Goal: Information Seeking & Learning: Check status

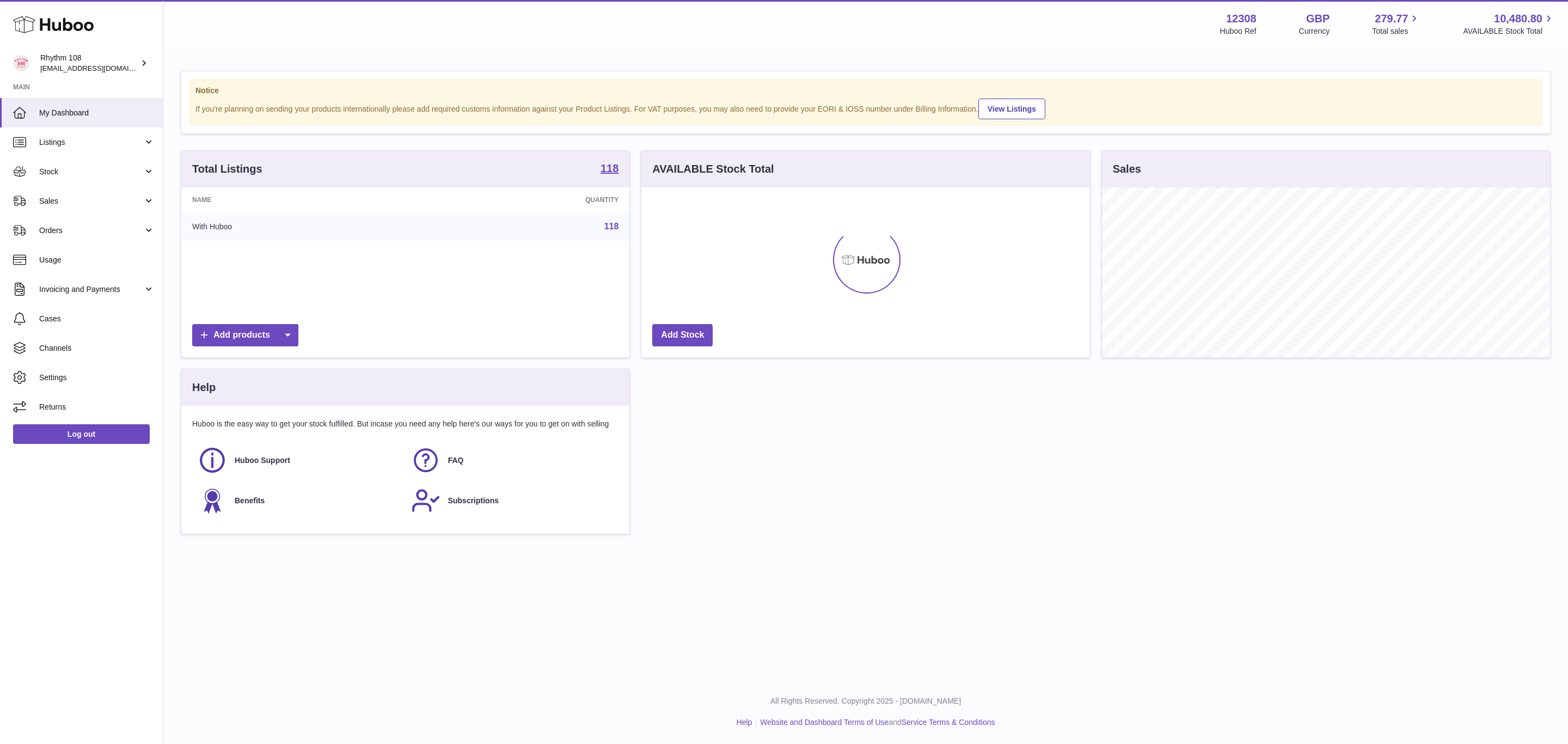
scroll to position [170, 448]
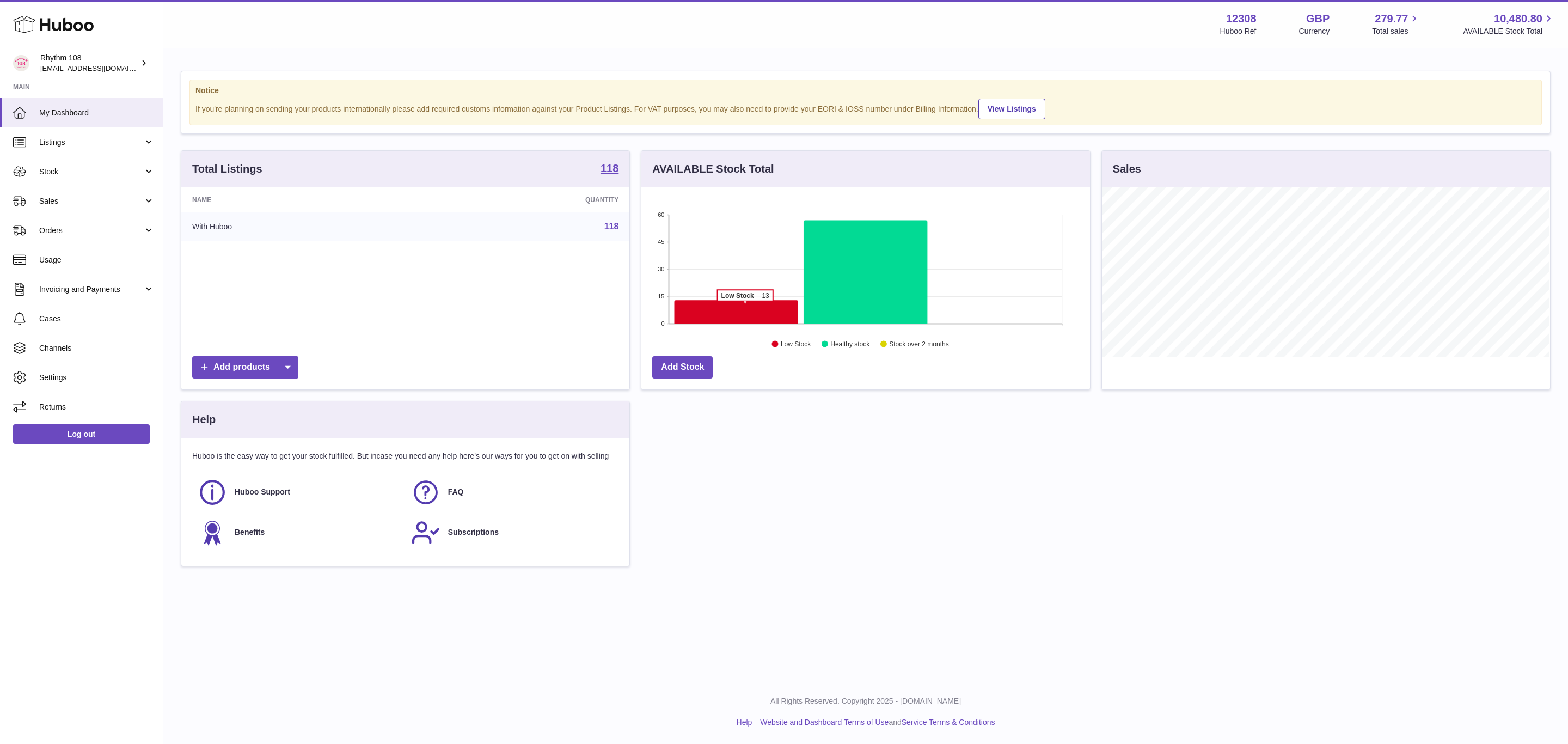
click at [745, 309] on icon at bounding box center [736, 311] width 123 height 23
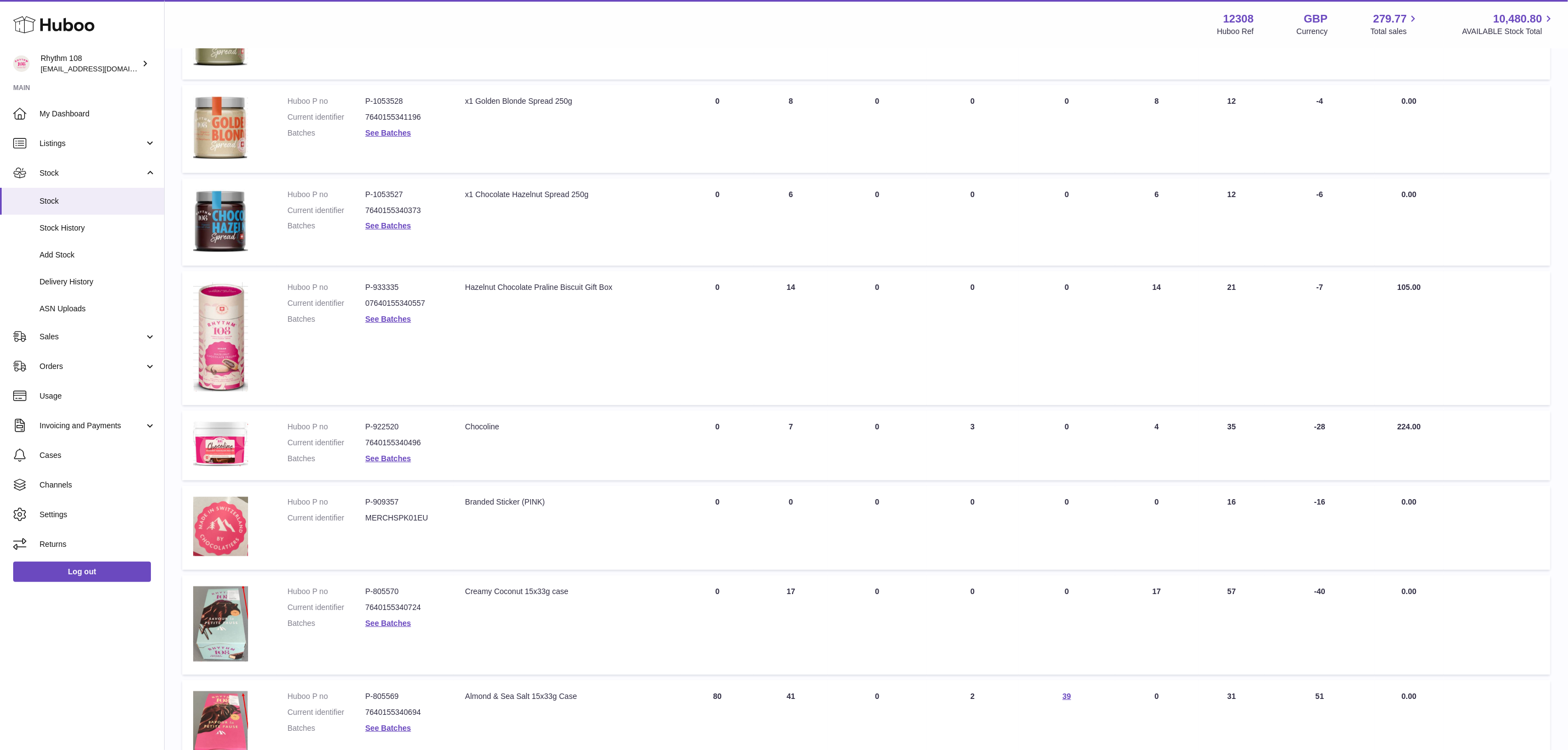
scroll to position [411, 0]
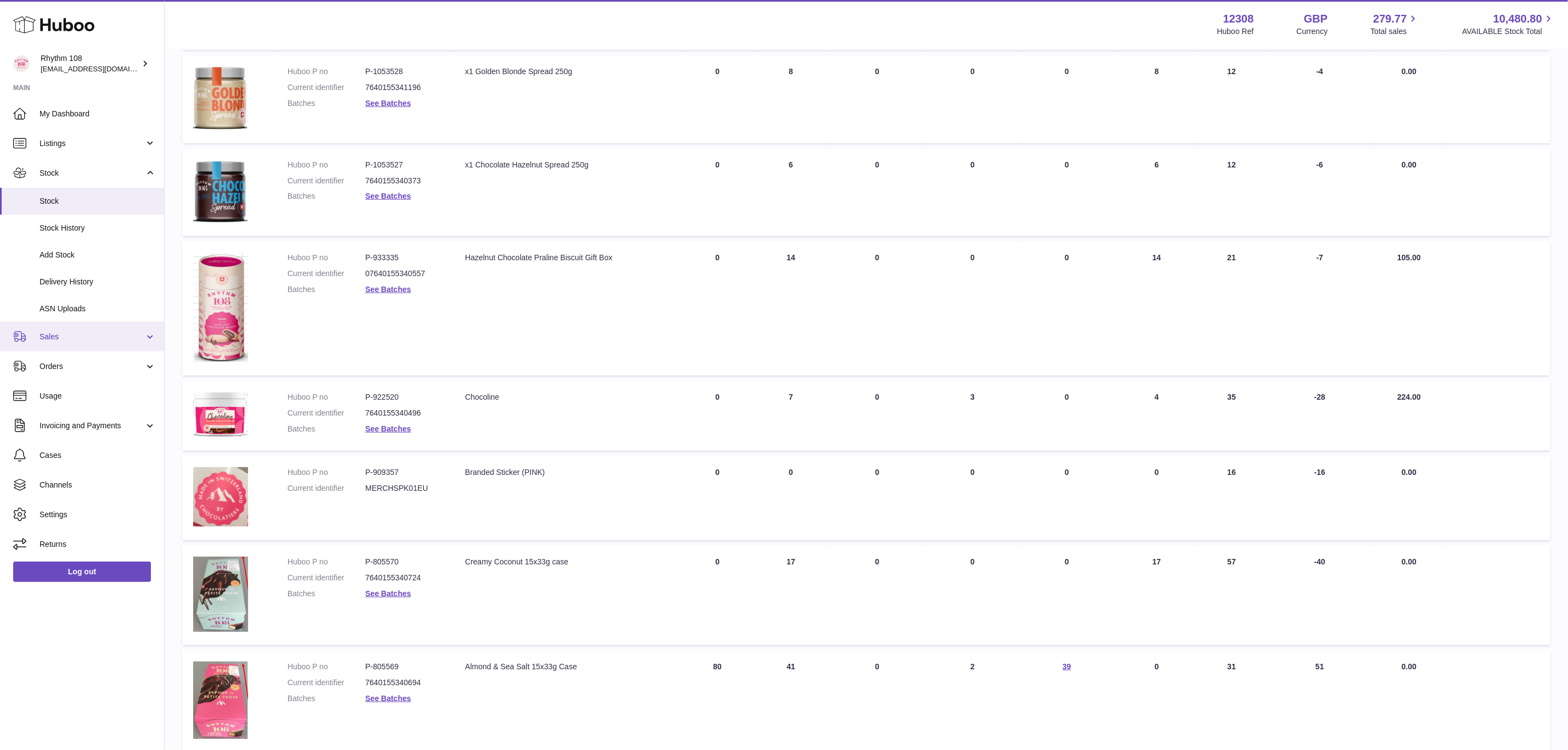
click at [76, 339] on span "Sales" at bounding box center [91, 336] width 105 height 11
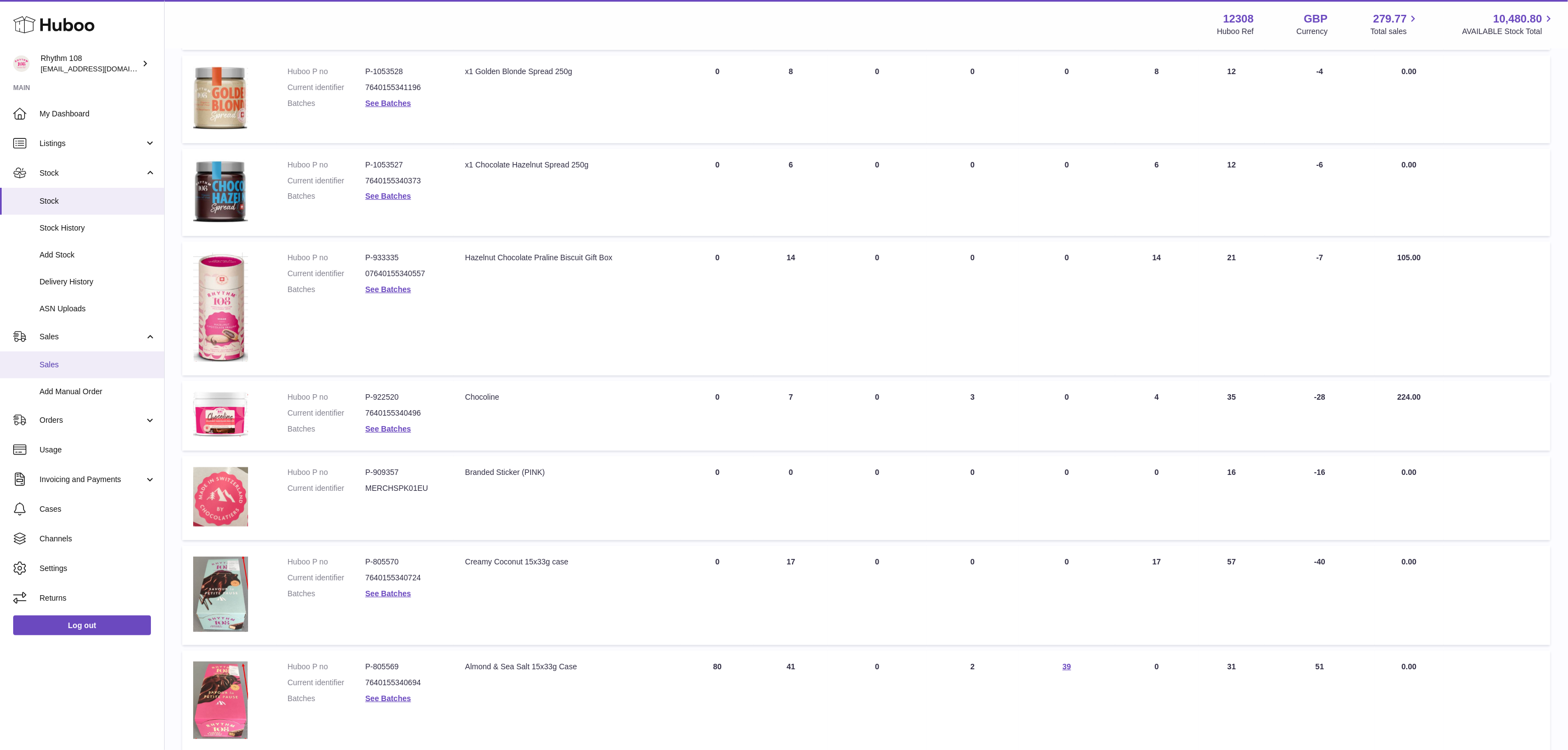
click at [71, 361] on span "Sales" at bounding box center [97, 364] width 116 height 11
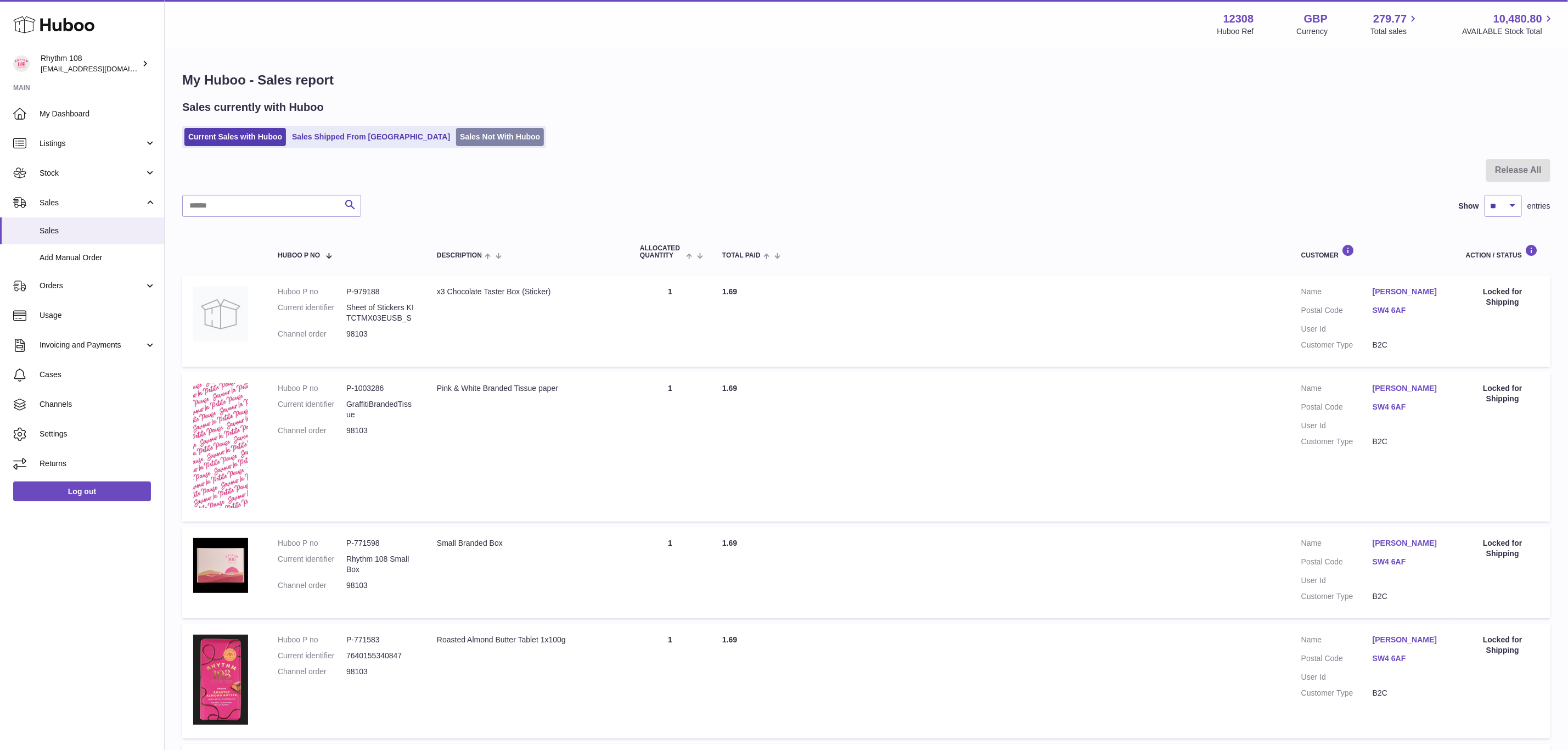
click at [456, 136] on link "Sales Not With Huboo" at bounding box center [499, 136] width 88 height 18
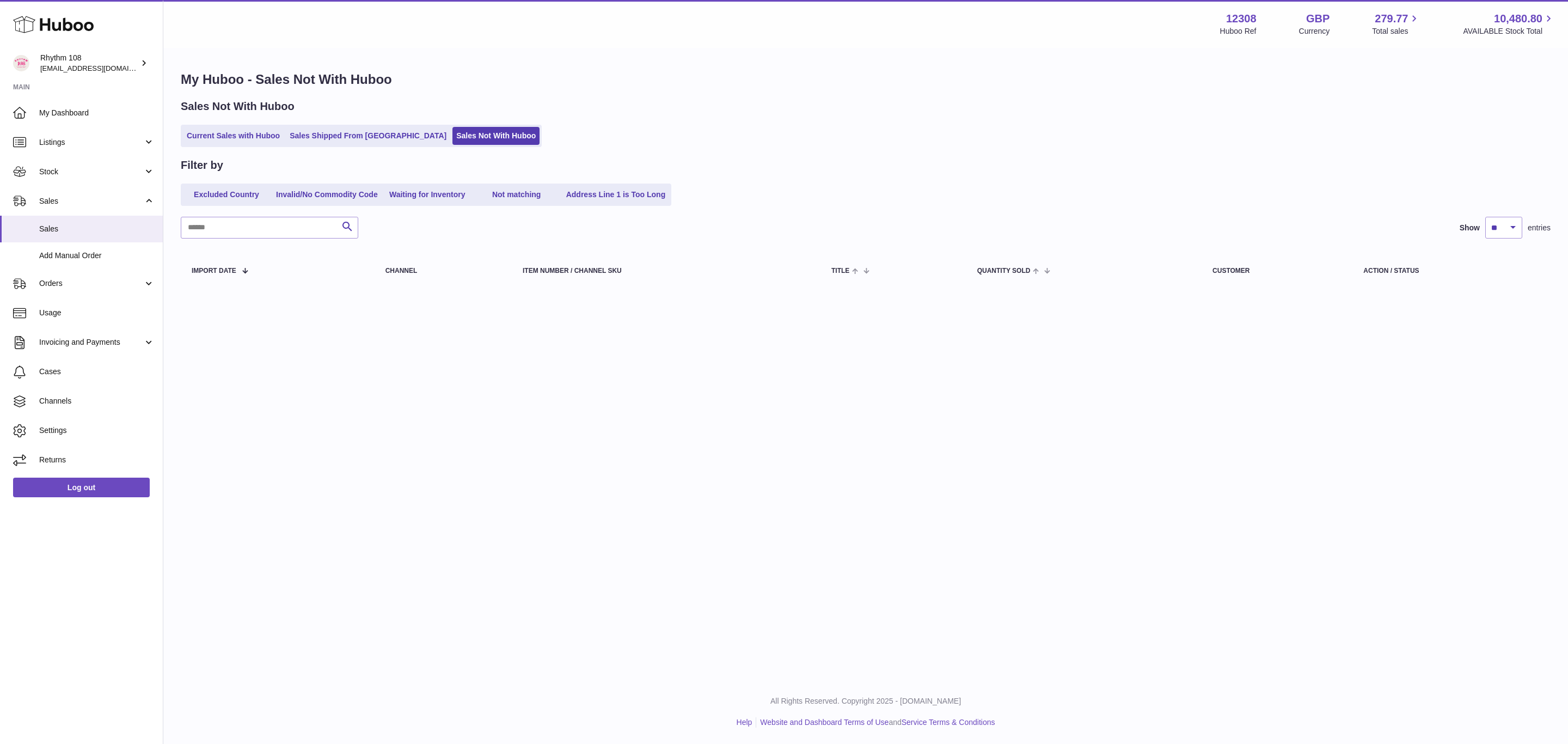
click at [452, 135] on link "Sales Not With Huboo" at bounding box center [495, 135] width 87 height 18
click at [368, 134] on link "Sales Shipped From [GEOGRAPHIC_DATA]" at bounding box center [368, 135] width 164 height 18
